Goal: Information Seeking & Learning: Learn about a topic

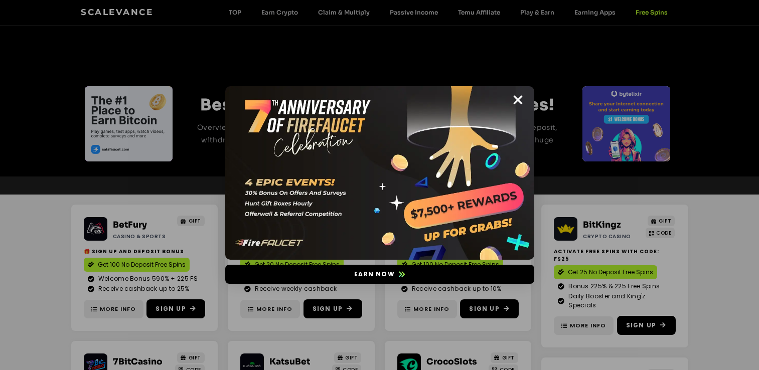
scroll to position [38, 0]
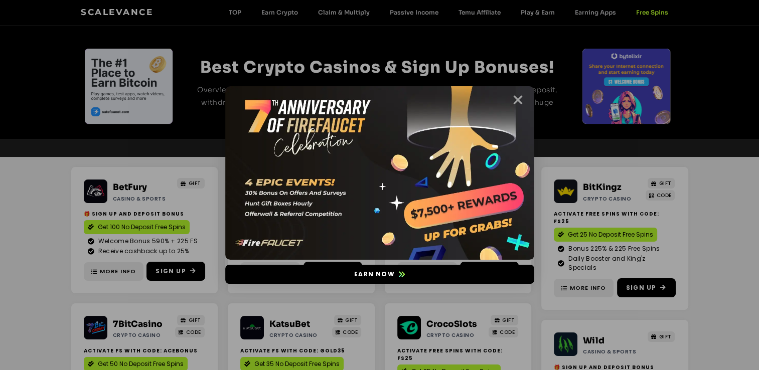
click at [520, 98] on icon "Close" at bounding box center [518, 100] width 13 height 13
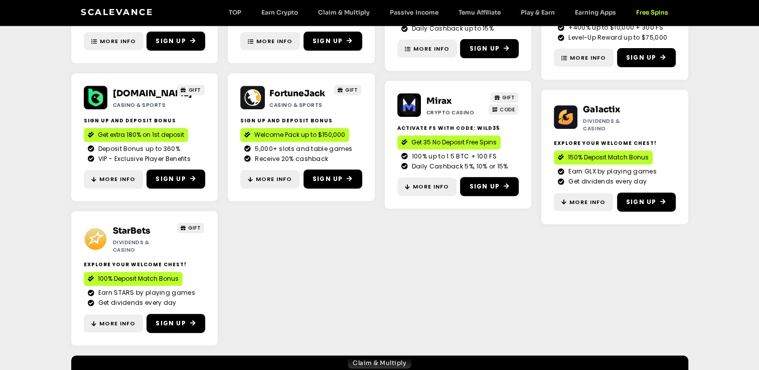
scroll to position [440, 0]
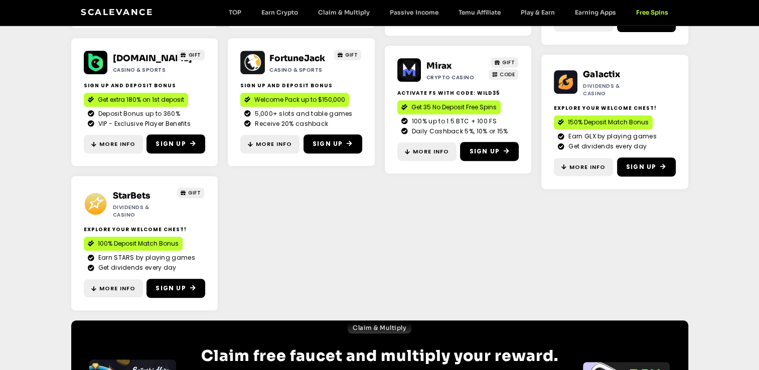
click at [12, 216] on section "BetFury Casino & Sports GIFT 🎁 SIGN UP AND DEPOSIT BONUS Get 100 No Deposit Fre…" at bounding box center [379, 38] width 759 height 566
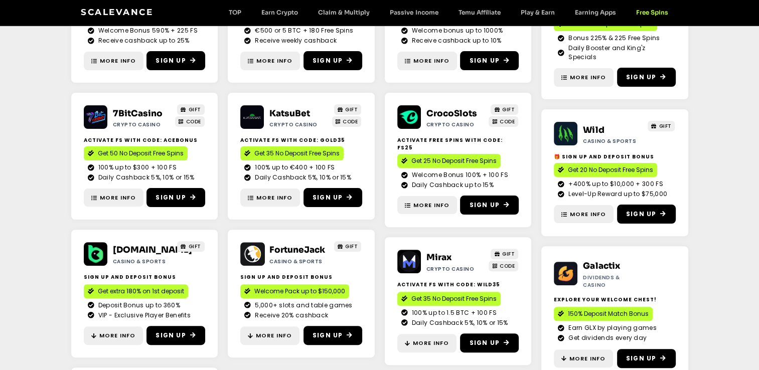
scroll to position [0, 0]
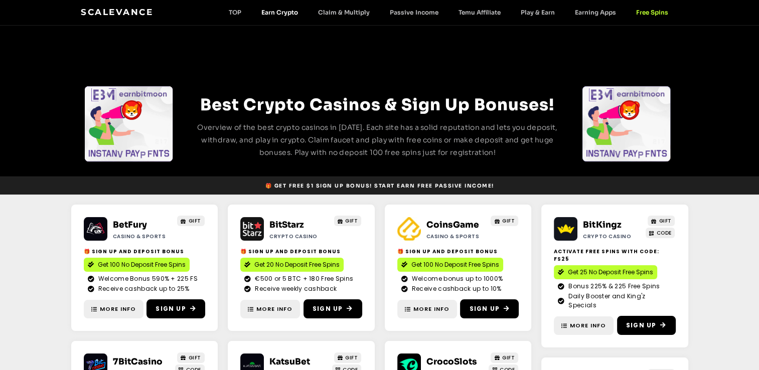
click at [288, 13] on link "Earn Crypto" at bounding box center [279, 13] width 57 height 8
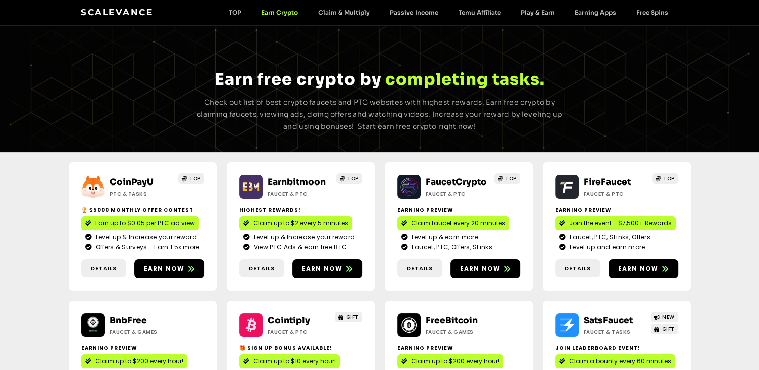
click at [340, 16] on div "Scalevance TOP Earn Crypto Claim & Multiply Passive Income Temu Affiliate Play …" at bounding box center [379, 12] width 597 height 13
click at [340, 14] on link "Claim & Multiply" at bounding box center [344, 13] width 72 height 8
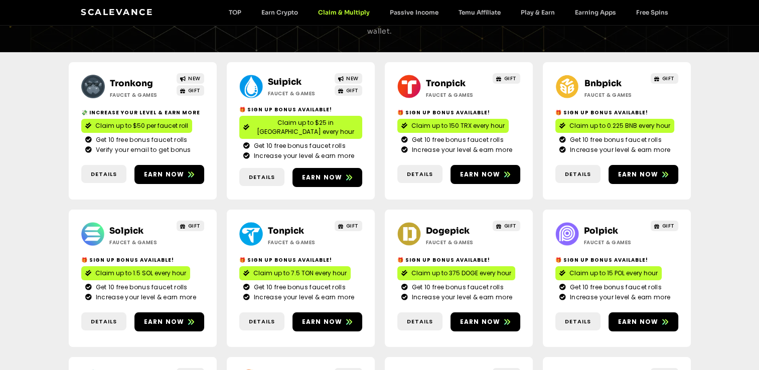
scroll to position [104, 0]
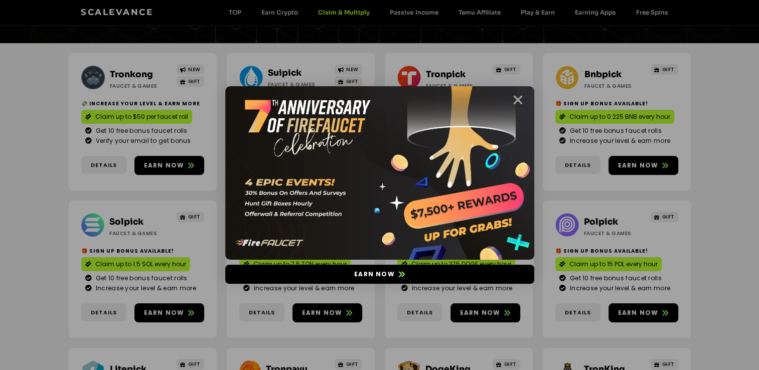
click at [522, 99] on icon "Close" at bounding box center [518, 100] width 13 height 13
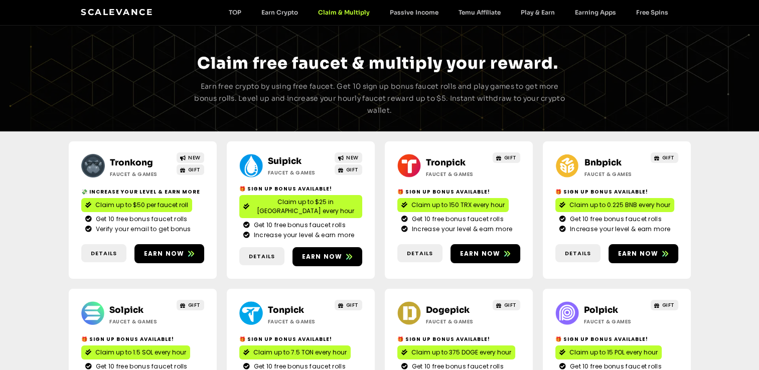
scroll to position [0, 0]
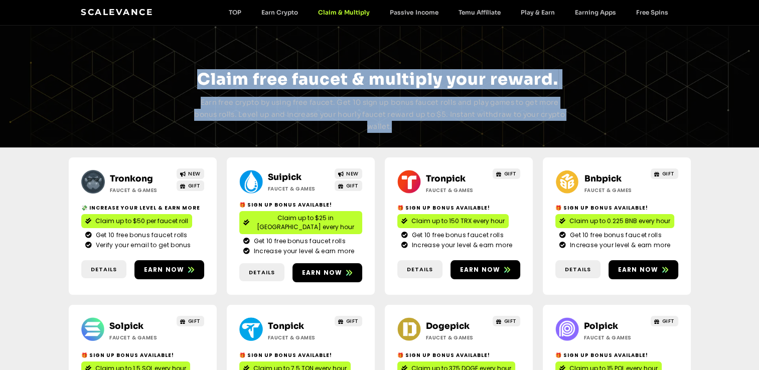
drag, startPoint x: 199, startPoint y: 82, endPoint x: 576, endPoint y: 77, distance: 377.3
click at [576, 77] on div "Claim & Multiply Claim free faucet & multiply your reward. Earn free crypto by …" at bounding box center [380, 87] width 622 height 122
drag, startPoint x: 576, startPoint y: 77, endPoint x: 571, endPoint y: 101, distance: 24.6
click at [571, 101] on div at bounding box center [628, 104] width 124 height 77
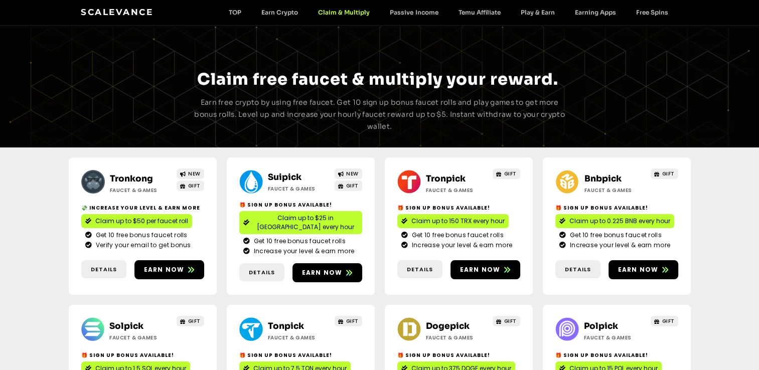
click at [40, 128] on div "Claim & Multiply Claim free faucet & multiply your reward. Earn free crypto by …" at bounding box center [379, 87] width 759 height 122
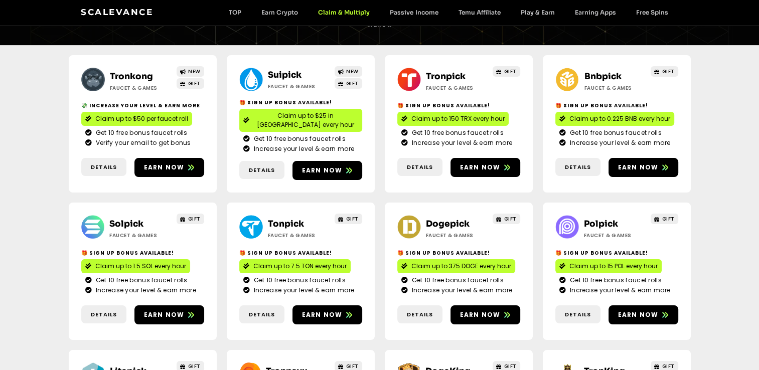
scroll to position [106, 0]
